Goal: Task Accomplishment & Management: Manage account settings

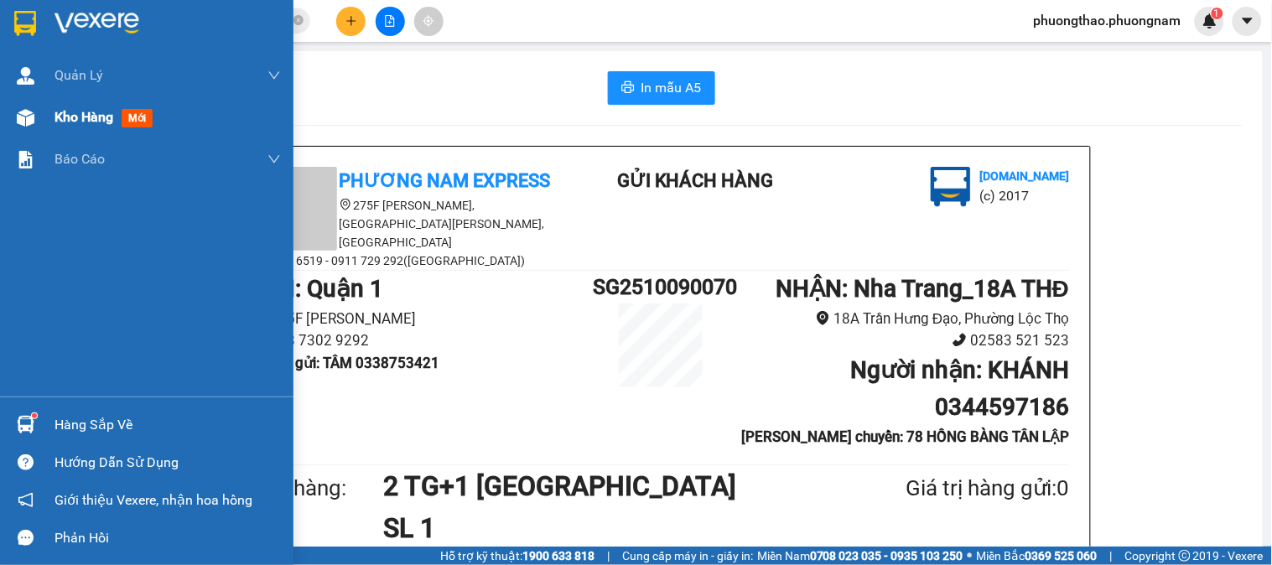
click at [131, 120] on span "mới" at bounding box center [137, 118] width 31 height 18
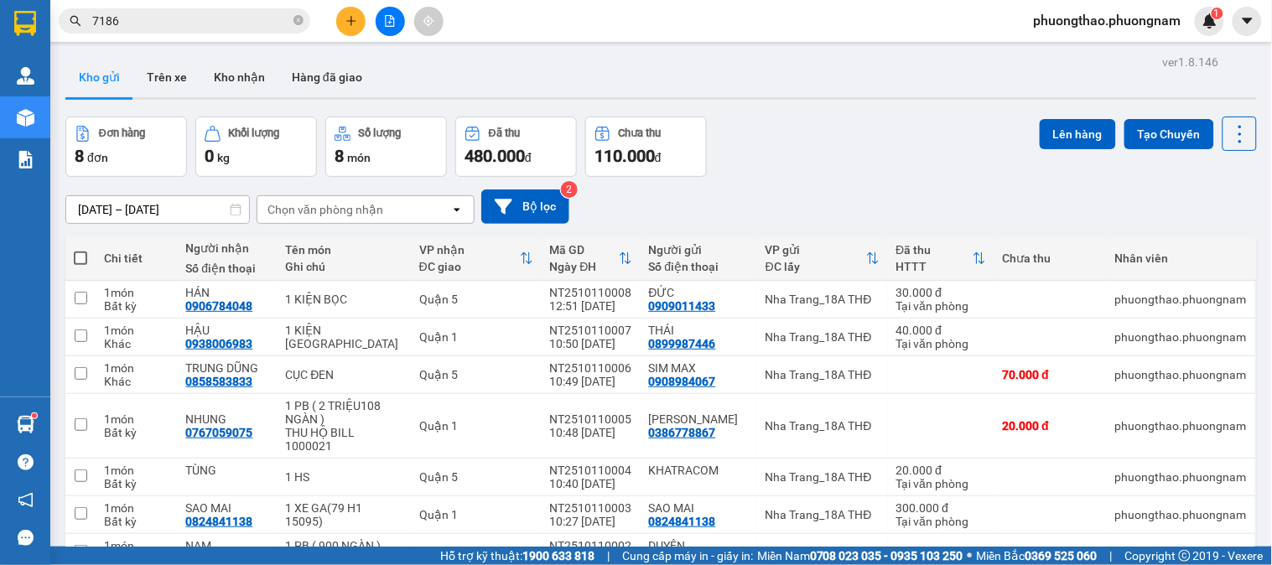
drag, startPoint x: 783, startPoint y: 194, endPoint x: 293, endPoint y: 36, distance: 514.2
click at [776, 188] on div "[DATE] – [DATE] Press the down arrow key to interact with the calendar and sele…" at bounding box center [660, 207] width 1191 height 60
click at [344, 70] on button "Hàng đã giao" at bounding box center [326, 77] width 97 height 40
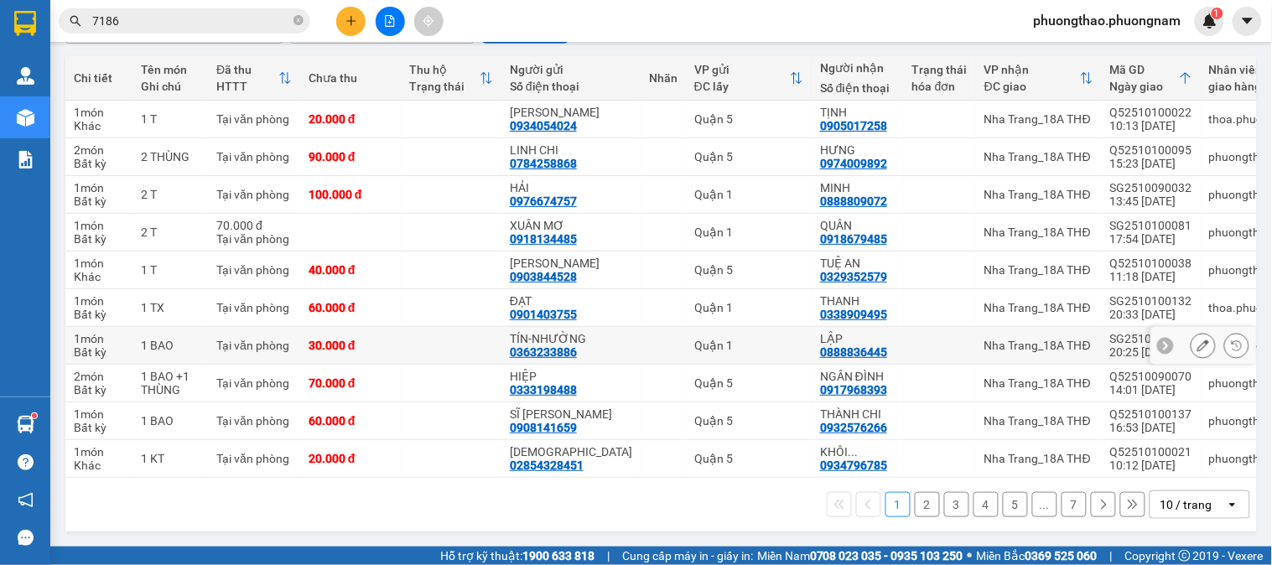
scroll to position [188, 0]
click at [1193, 498] on div "10 / trang" at bounding box center [1186, 504] width 52 height 17
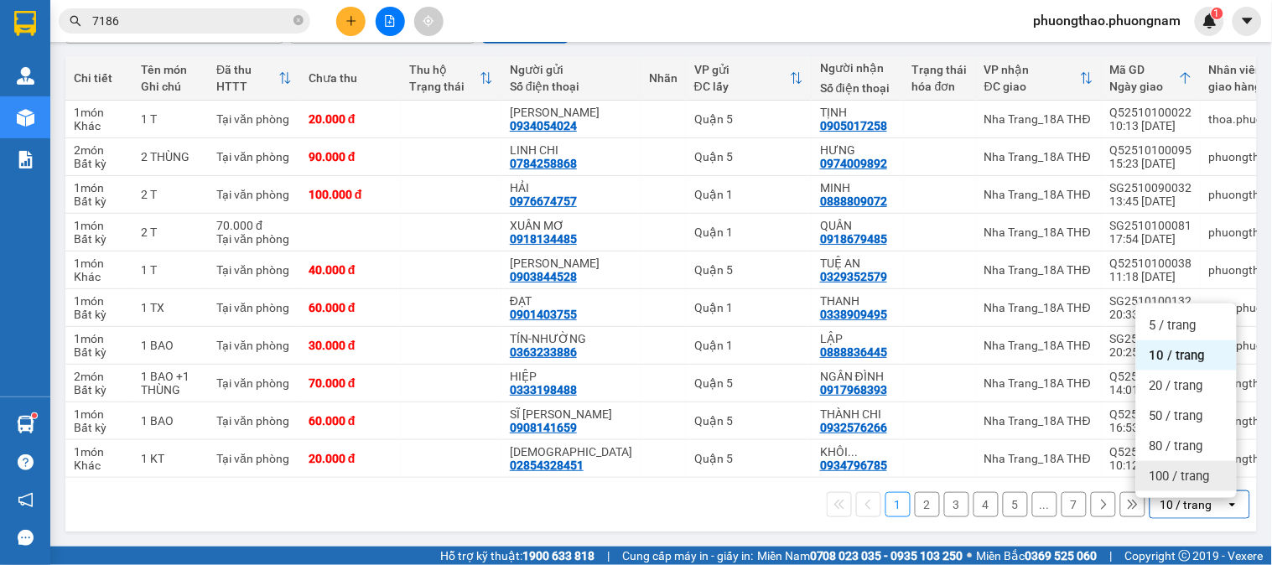
click at [1180, 470] on span "100 / trang" at bounding box center [1179, 476] width 60 height 17
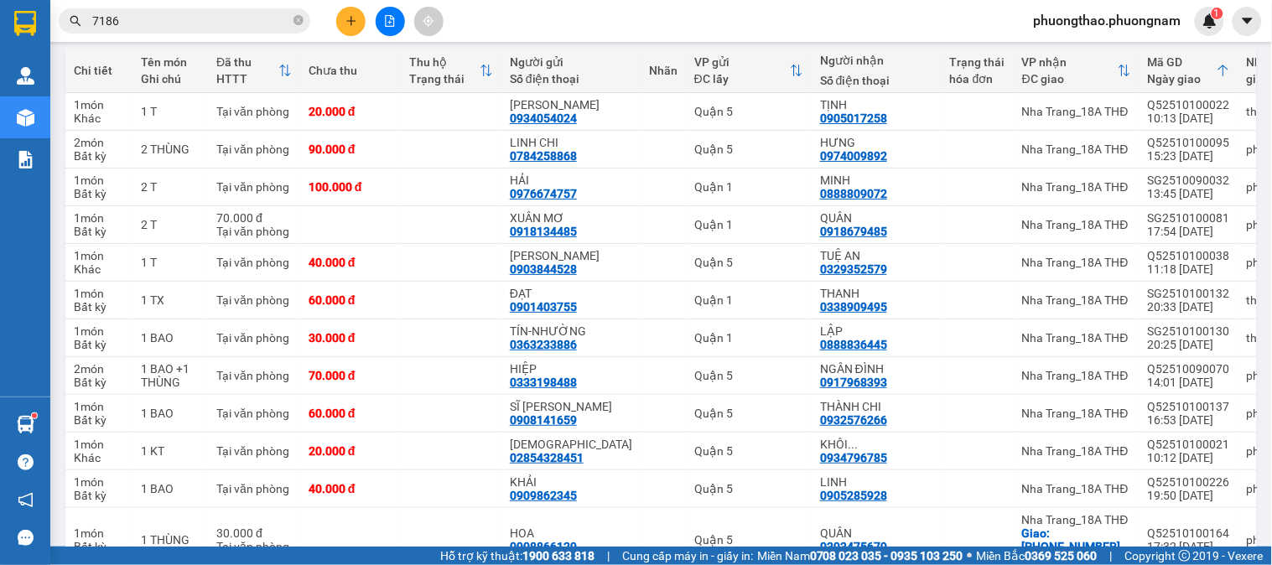
drag, startPoint x: 1230, startPoint y: 59, endPoint x: 1124, endPoint y: 70, distance: 106.3
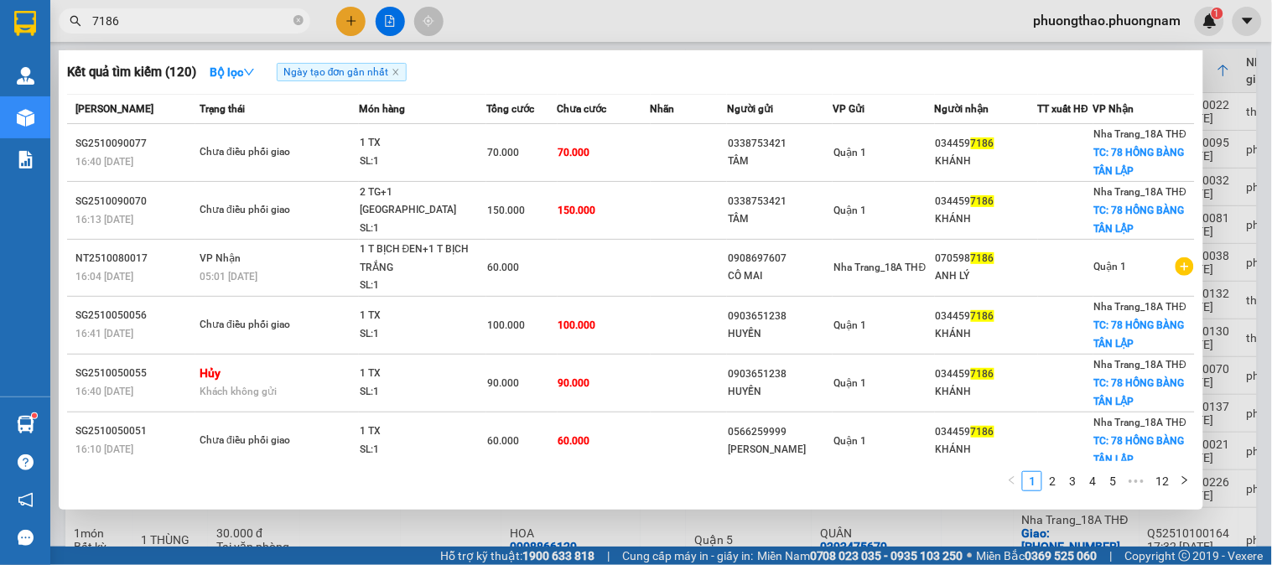
drag, startPoint x: 146, startPoint y: 19, endPoint x: 0, endPoint y: -113, distance: 197.0
click at [0, 0] on html "Kết quả tìm kiếm ( 120 ) Bộ lọc Ngày tạo đơn gần nhất Mã ĐH Trạng thái Món hàng…" at bounding box center [636, 282] width 1272 height 565
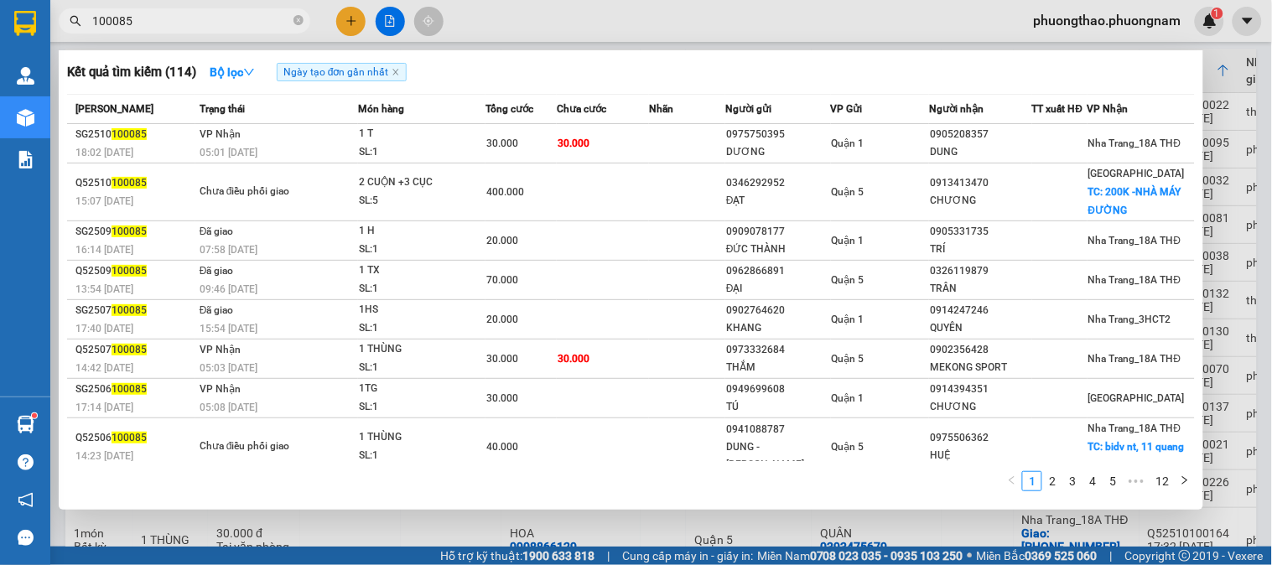
type input "100085"
click at [298, 23] on icon "close-circle" at bounding box center [298, 20] width 10 height 10
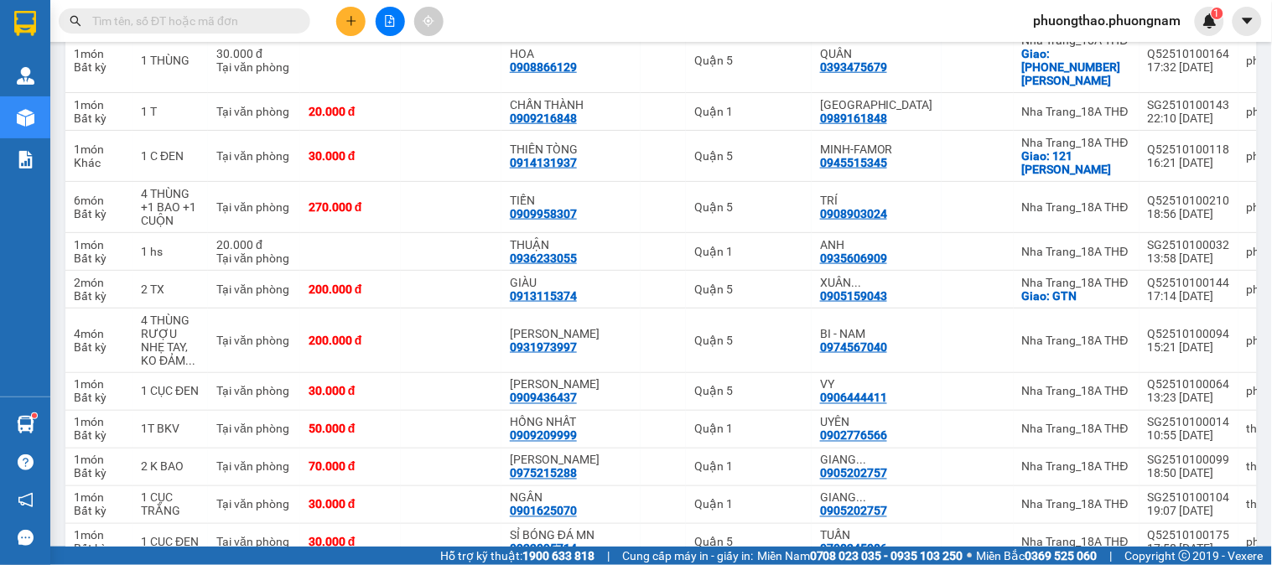
scroll to position [747, 0]
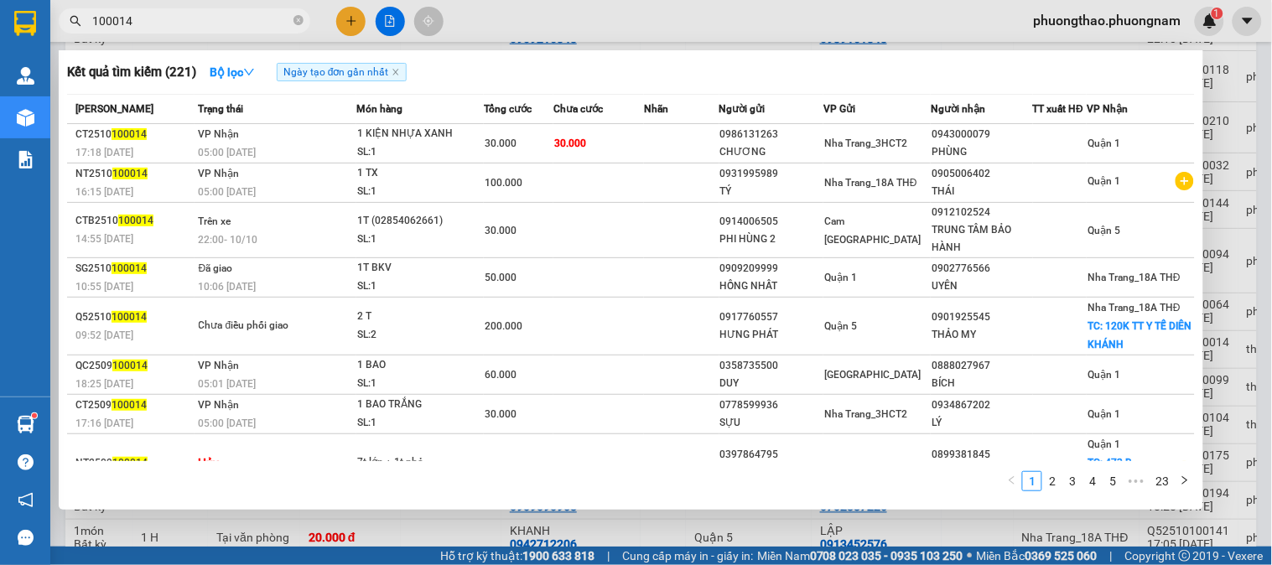
drag, startPoint x: 174, startPoint y: 18, endPoint x: 0, endPoint y: -113, distance: 218.4
click at [0, 0] on html "Kết quả tìm kiếm ( 221 ) Bộ lọc Ngày tạo đơn gần nhất Mã ĐH Trạng thái Món hàng…" at bounding box center [636, 282] width 1272 height 565
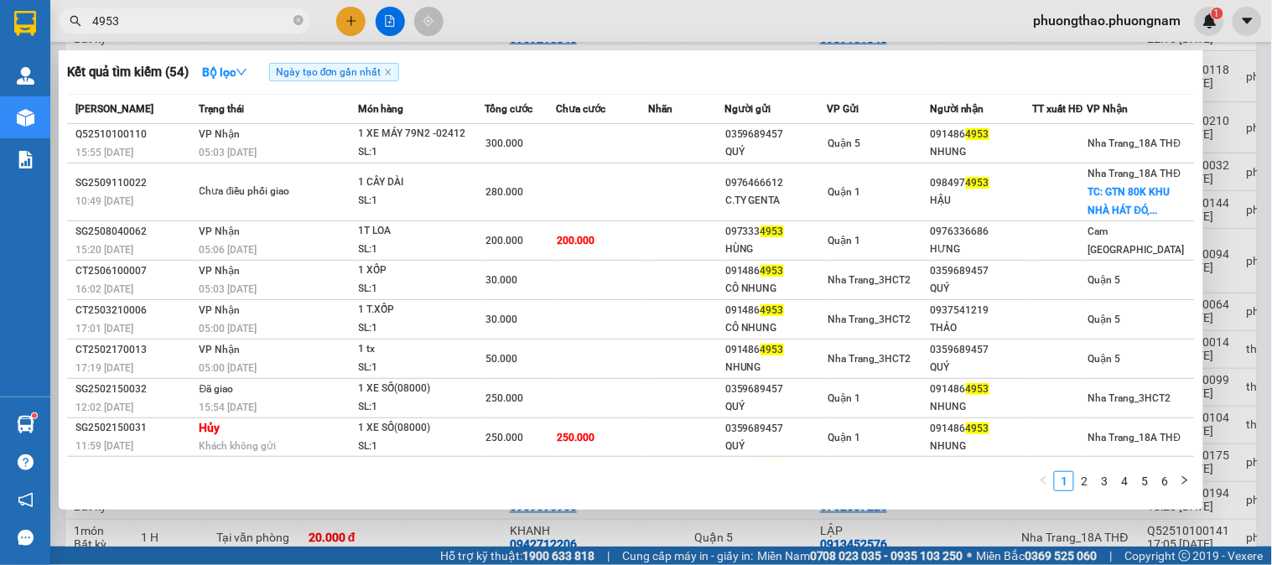
drag, startPoint x: 122, startPoint y: 14, endPoint x: 0, endPoint y: -113, distance: 176.1
click at [0, 0] on html "Kết quả tìm kiếm ( 54 ) Bộ lọc Ngày tạo đơn gần nhất Mã ĐH Trạng thái Món hàng …" at bounding box center [636, 282] width 1272 height 565
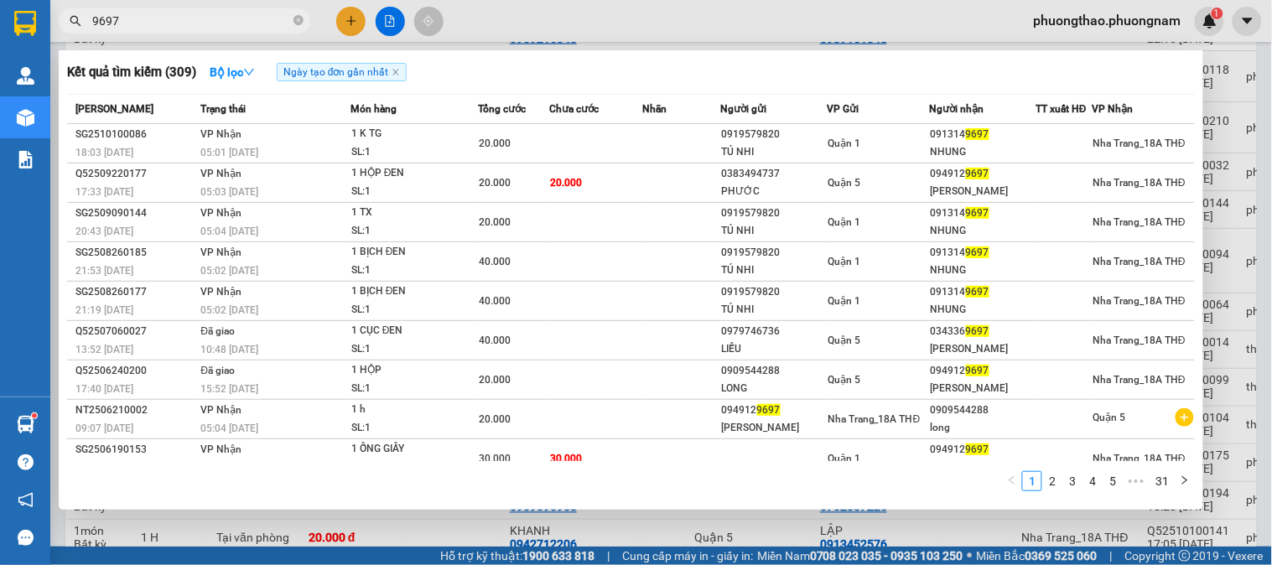
drag, startPoint x: 136, startPoint y: 19, endPoint x: 0, endPoint y: -102, distance: 182.2
click at [0, 0] on html "Kết quả tìm kiếm ( 309 ) Bộ lọc Ngày tạo đơn gần nhất Mã ĐH Trạng thái Món hàng…" at bounding box center [636, 282] width 1272 height 565
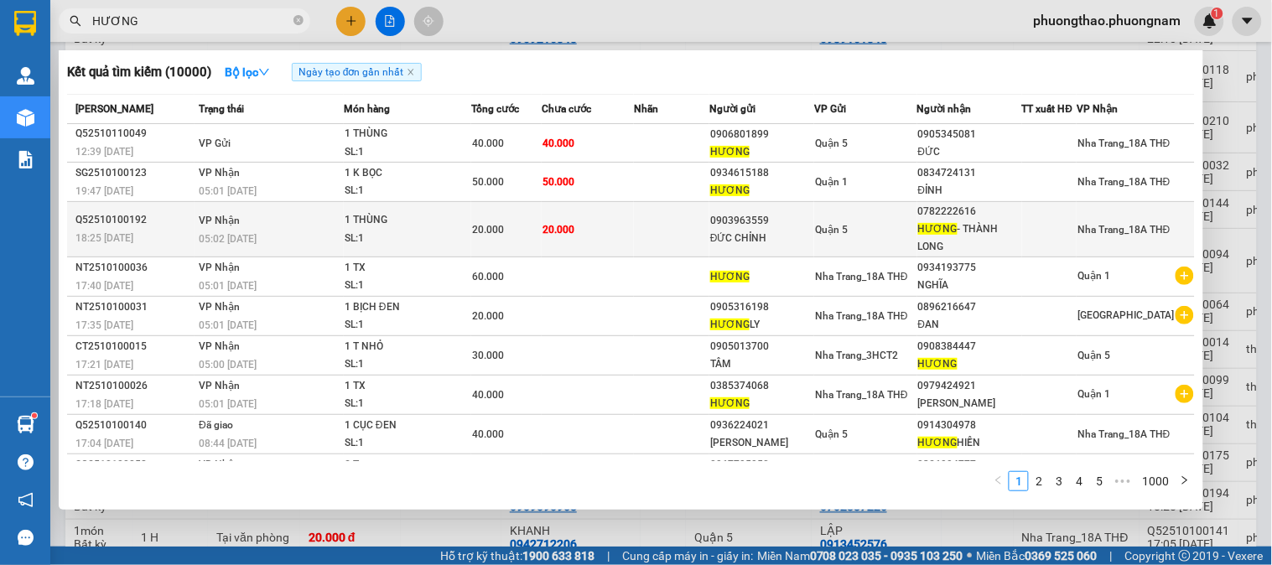
type input "HƯƠNG"
click at [956, 219] on div "0782222616" at bounding box center [969, 212] width 103 height 18
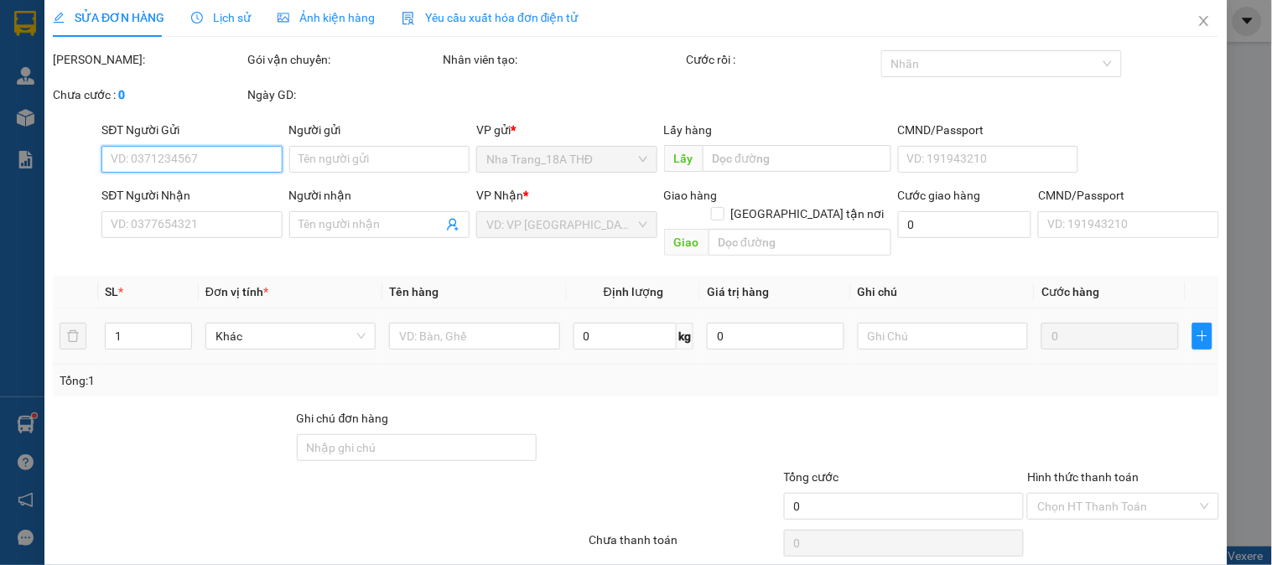
type input "0903963559"
type input "ĐỨC CHỈNH"
type input "0782222616"
type input "HƯƠNG - THÀNH LONG"
type input "20.000"
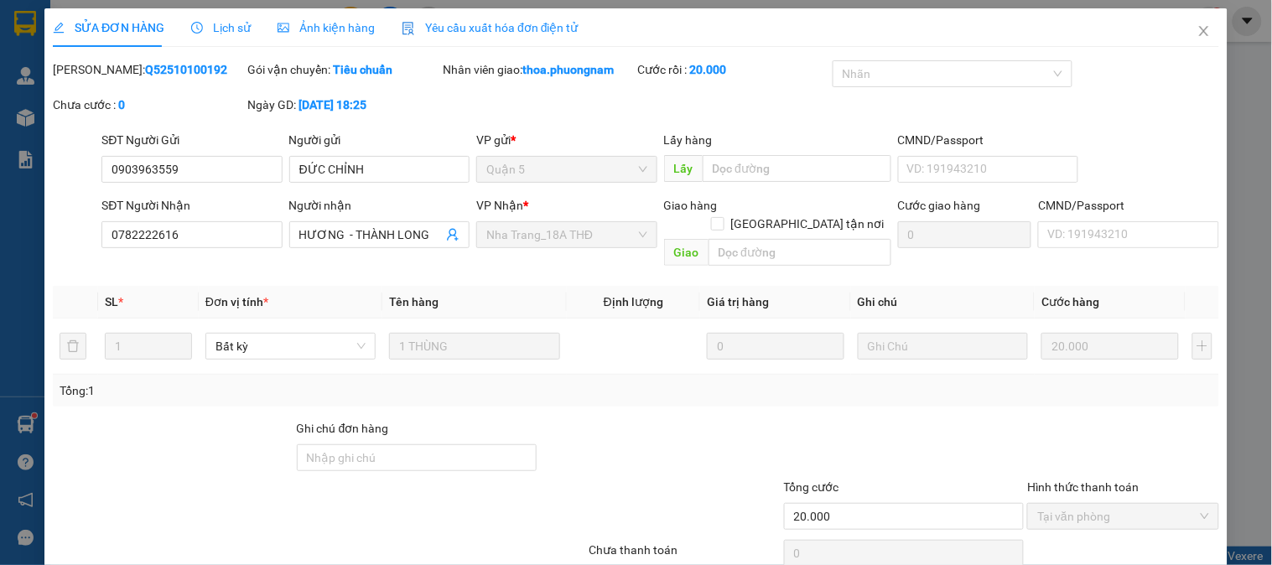
click at [1153, 8] on div "SỬA ĐƠN HÀNG Lịch sử Ảnh kiện hàng Yêu cầu xuất hóa đơn điện tử" at bounding box center [636, 27] width 1166 height 39
drag, startPoint x: 1193, startPoint y: 21, endPoint x: 1148, endPoint y: 20, distance: 44.4
click at [1193, 21] on span "Close" at bounding box center [1203, 31] width 47 height 47
click at [1193, 21] on span "phuongthao.phuongnam" at bounding box center [1107, 20] width 174 height 21
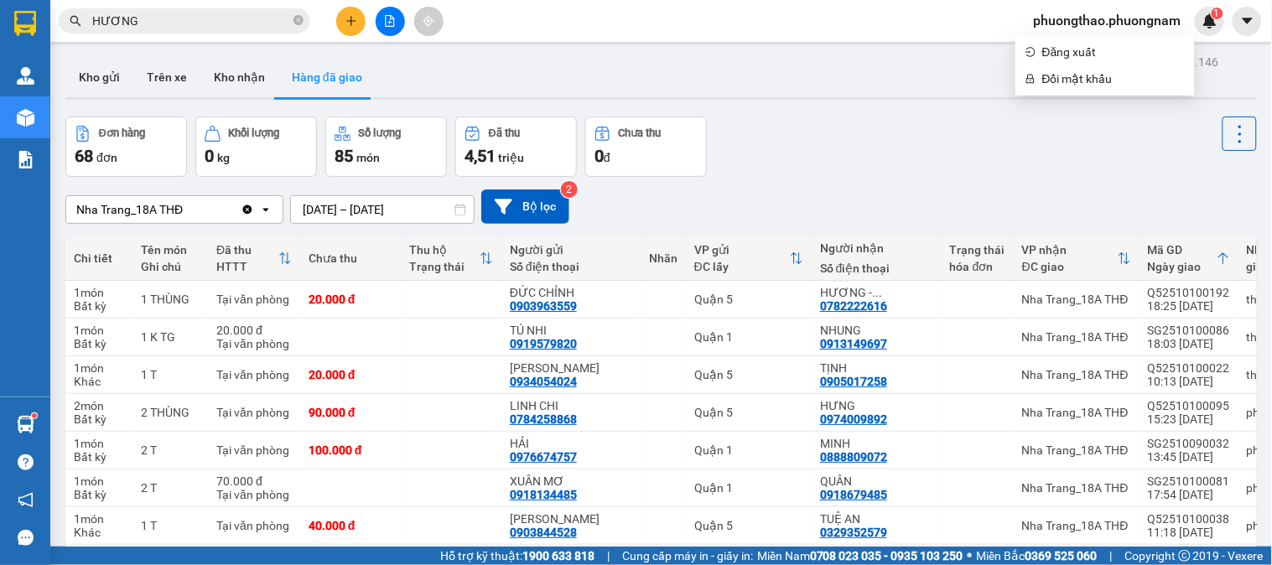
drag, startPoint x: 223, startPoint y: 28, endPoint x: 0, endPoint y: -113, distance: 263.7
click at [0, 0] on html "Kết quả tìm kiếm ( 10000 ) Bộ lọc Ngày tạo đơn gần nhất Mã ĐH Trạng thái Món hà…" at bounding box center [636, 282] width 1272 height 565
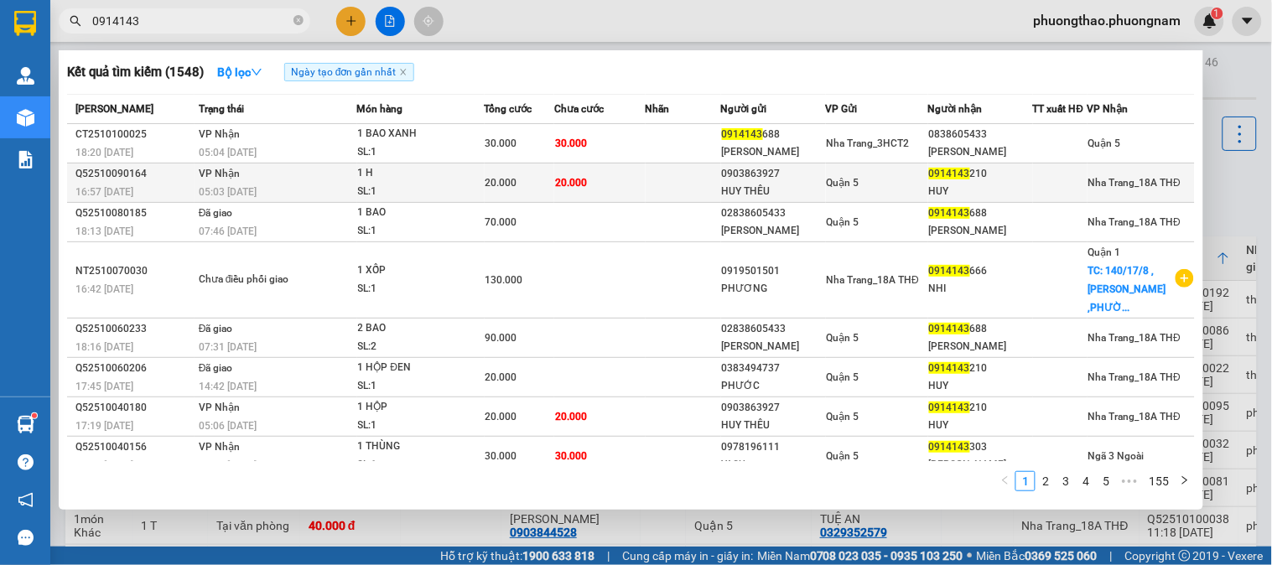
type input "0914143"
click at [696, 176] on td at bounding box center [682, 182] width 75 height 39
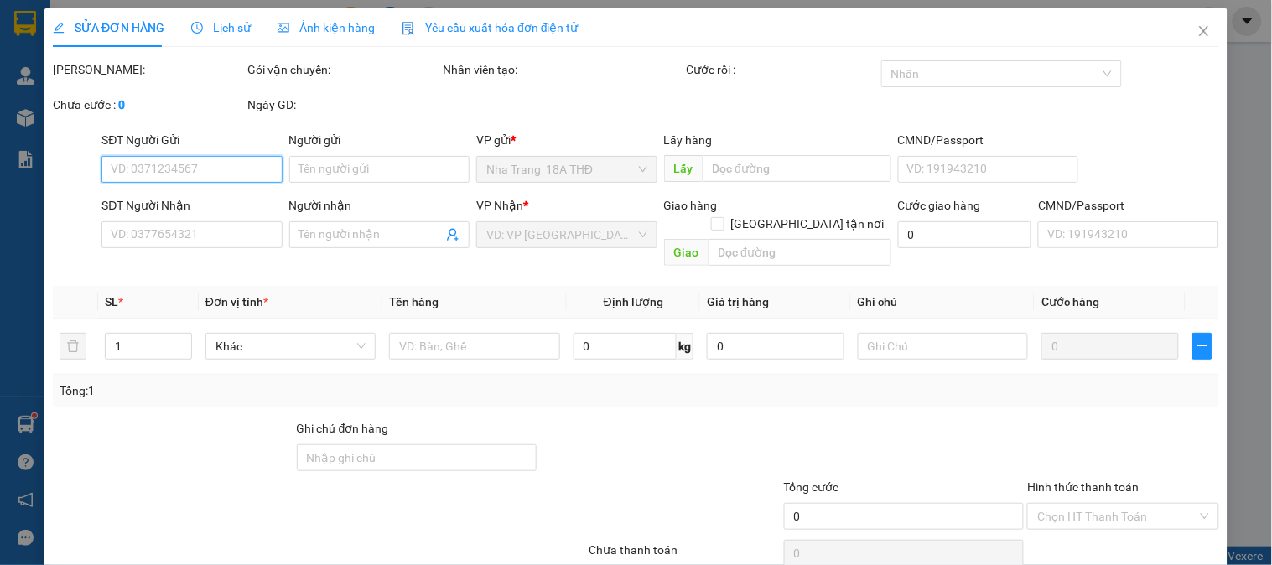
type input "0903863927"
type input "HUY THÊU"
type input "0914143210"
type input "HUY"
type input "20.000"
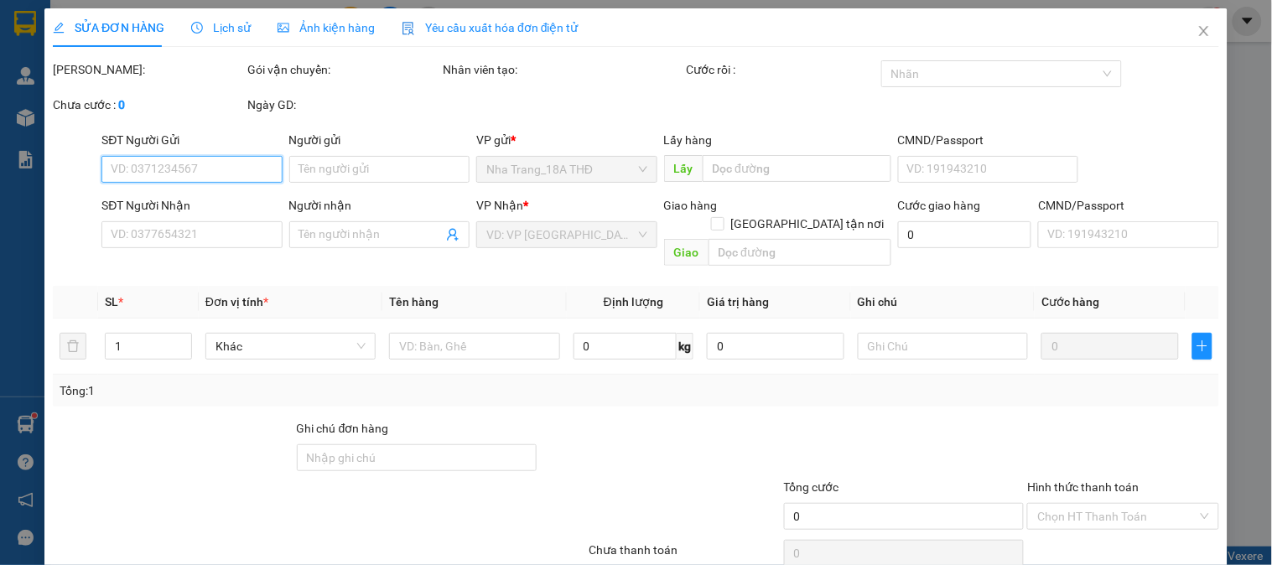
type input "20.000"
